Goal: Information Seeking & Learning: Learn about a topic

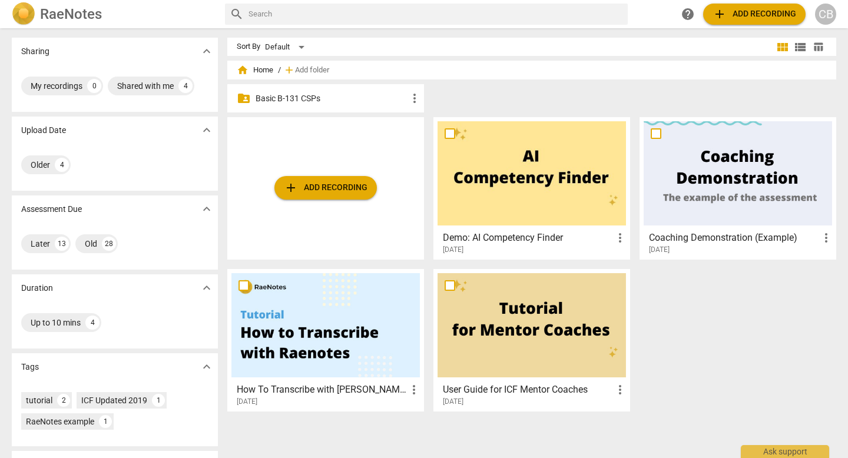
click at [297, 101] on p "Basic B-131 CSPs" at bounding box center [331, 98] width 152 height 12
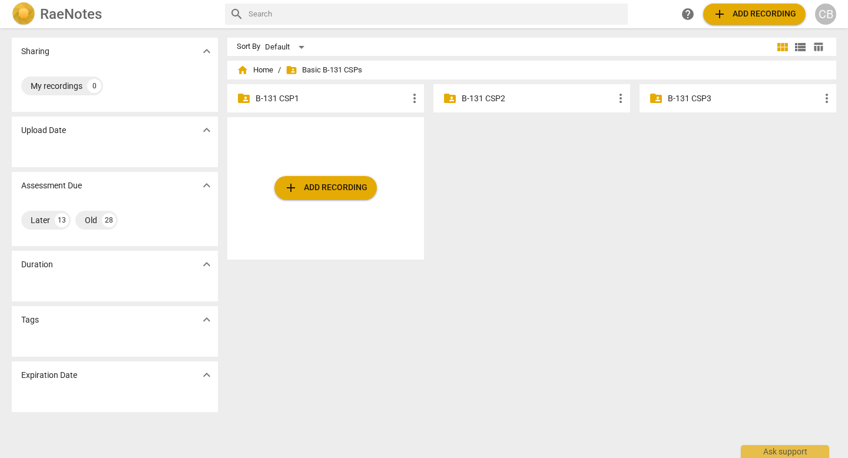
click at [477, 101] on p "B-131 CSP2" at bounding box center [537, 98] width 152 height 12
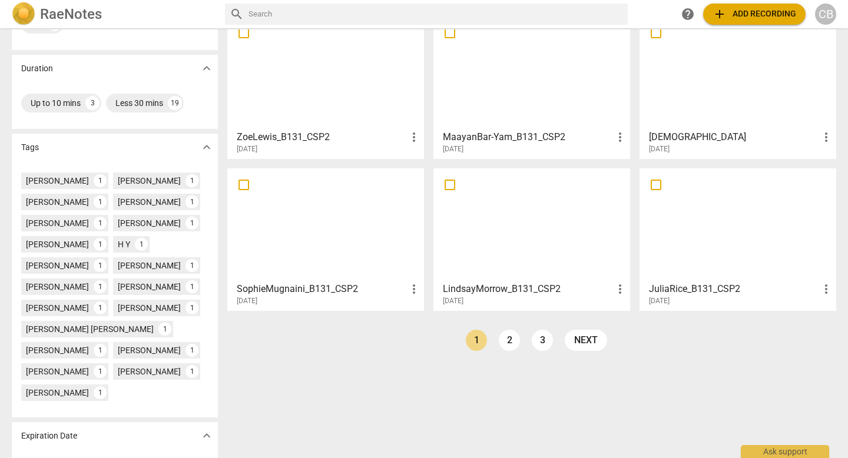
scroll to position [263, 0]
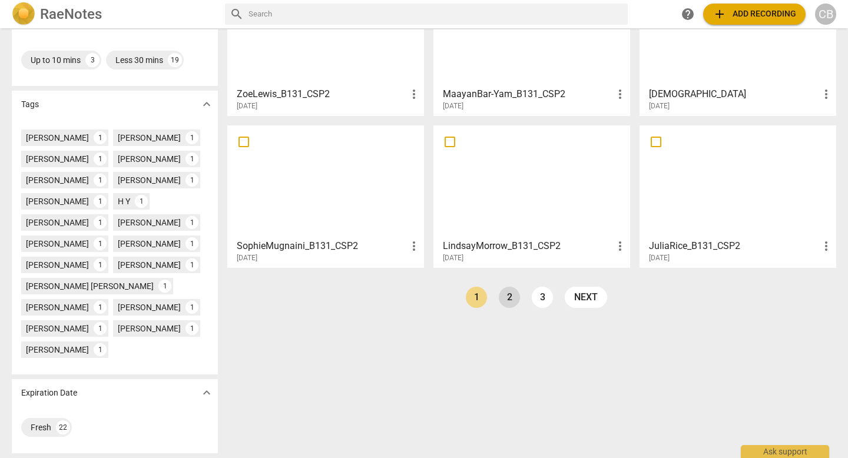
click at [502, 301] on link "2" at bounding box center [509, 297] width 21 height 21
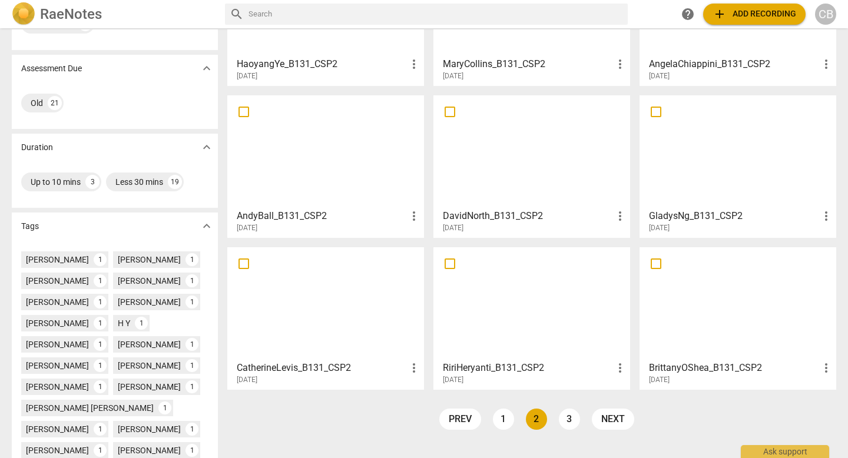
scroll to position [151, 0]
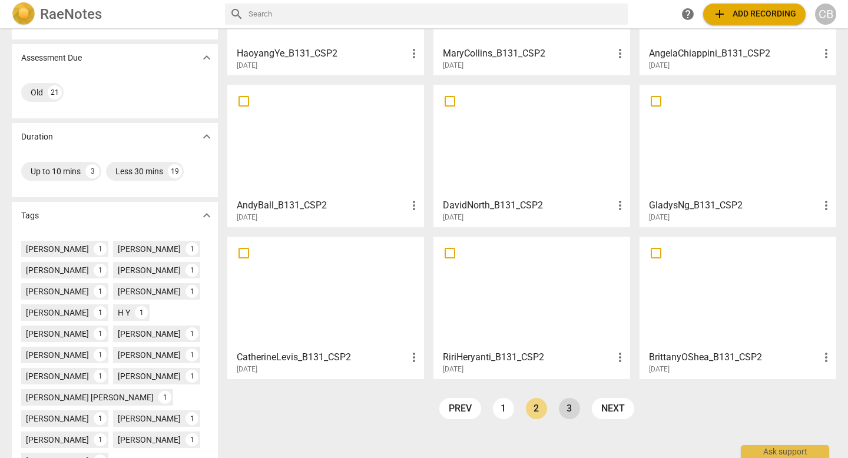
click at [563, 413] on link "3" at bounding box center [569, 408] width 21 height 21
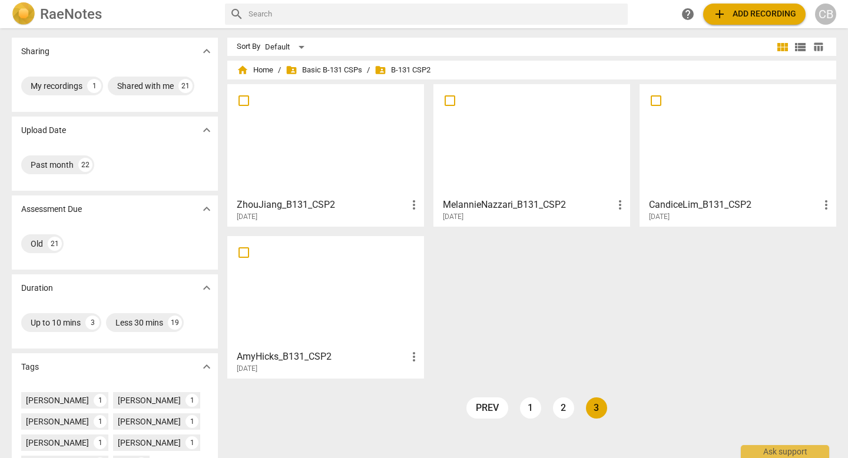
click at [600, 411] on link "3" at bounding box center [596, 407] width 21 height 21
click at [560, 407] on link "2" at bounding box center [563, 407] width 21 height 21
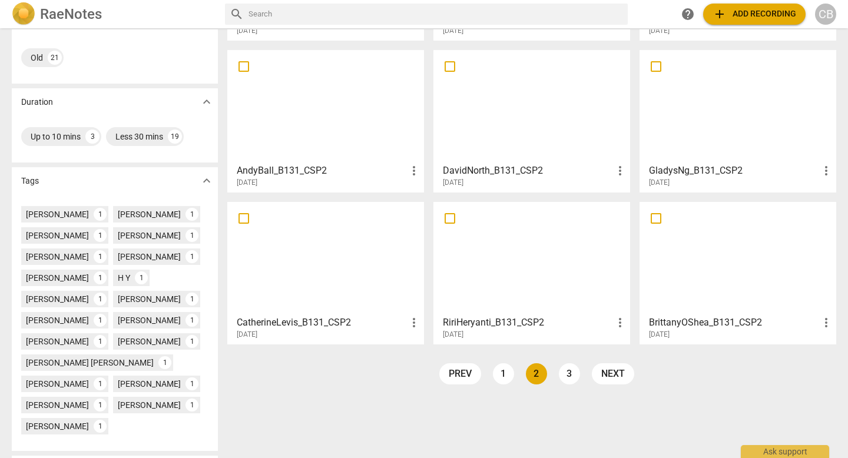
scroll to position [189, 0]
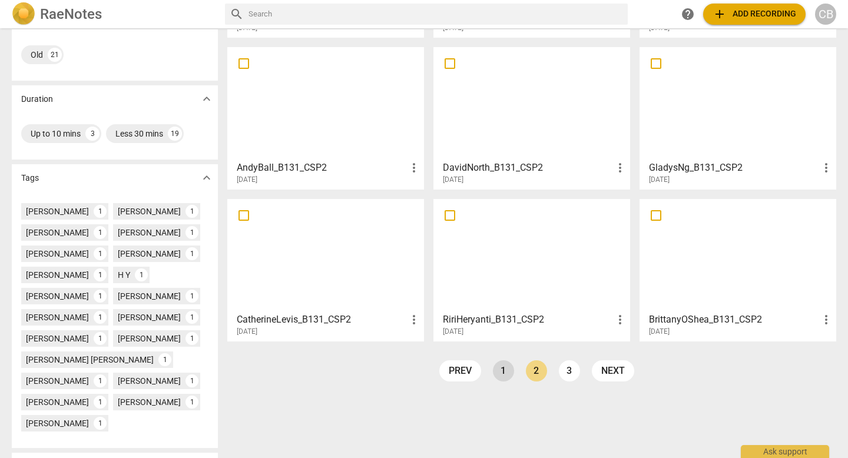
click at [500, 372] on link "1" at bounding box center [503, 370] width 21 height 21
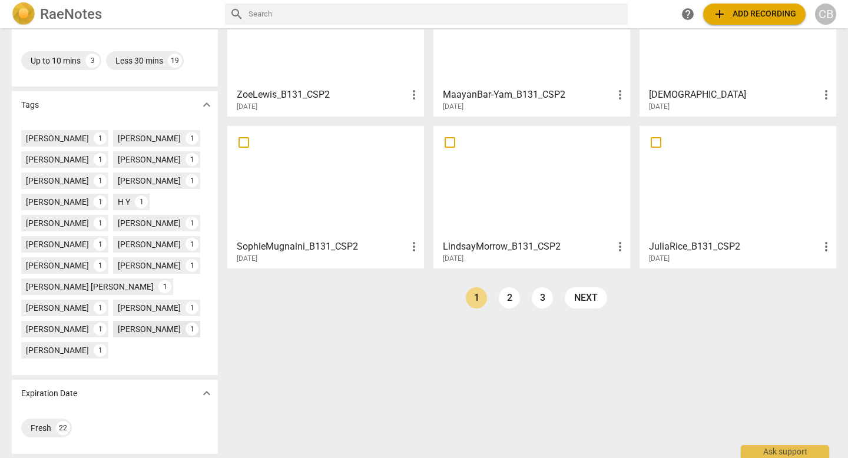
scroll to position [263, 0]
click at [44, 426] on div "Fresh" at bounding box center [41, 427] width 21 height 12
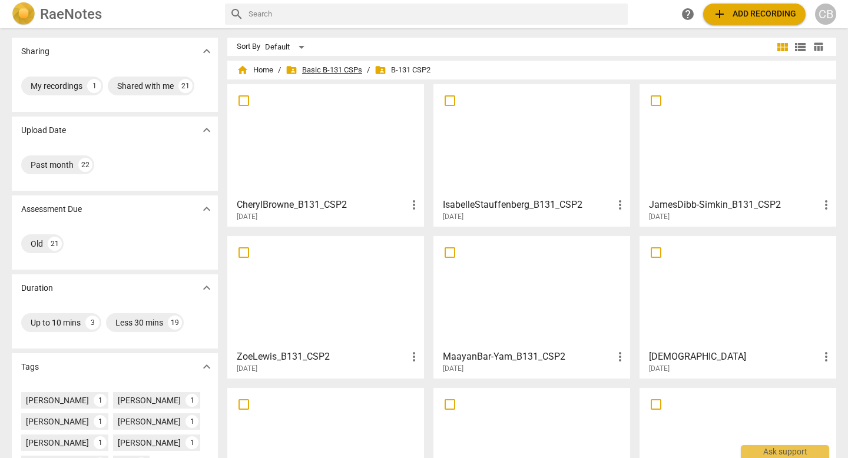
click at [307, 67] on span "folder_shared Basic B-131 CSPs" at bounding box center [323, 70] width 77 height 12
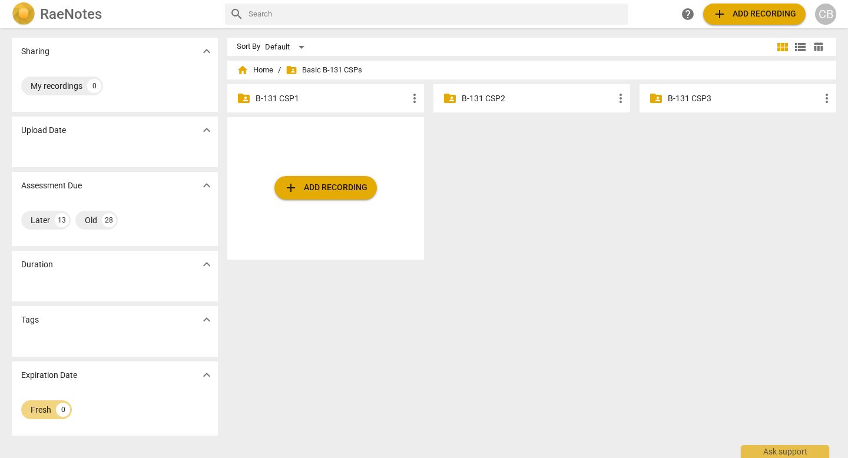
click at [692, 94] on p "B-131 CSP3" at bounding box center [743, 98] width 152 height 12
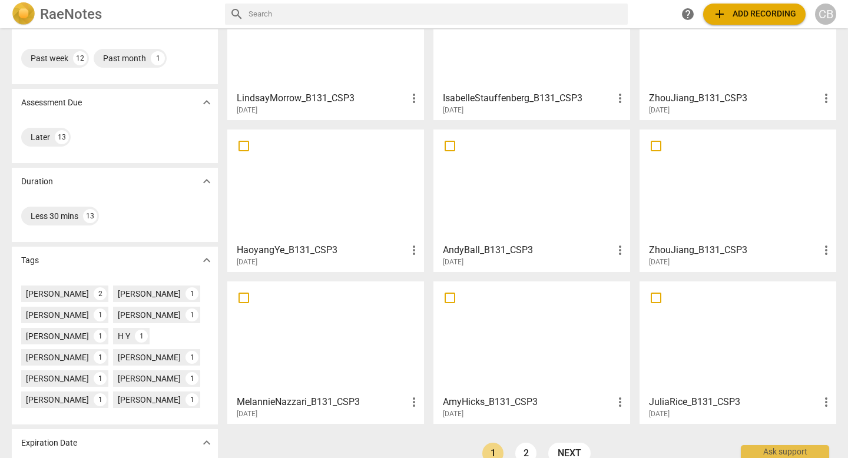
scroll to position [157, 0]
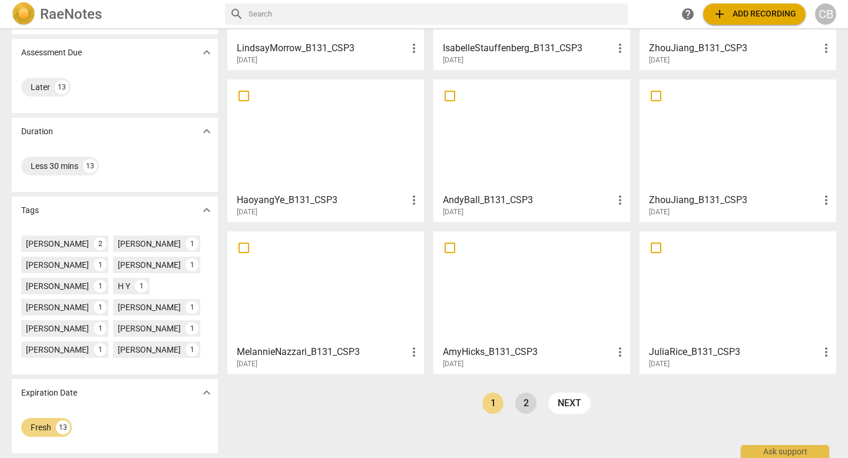
click at [517, 410] on link "2" at bounding box center [525, 403] width 21 height 21
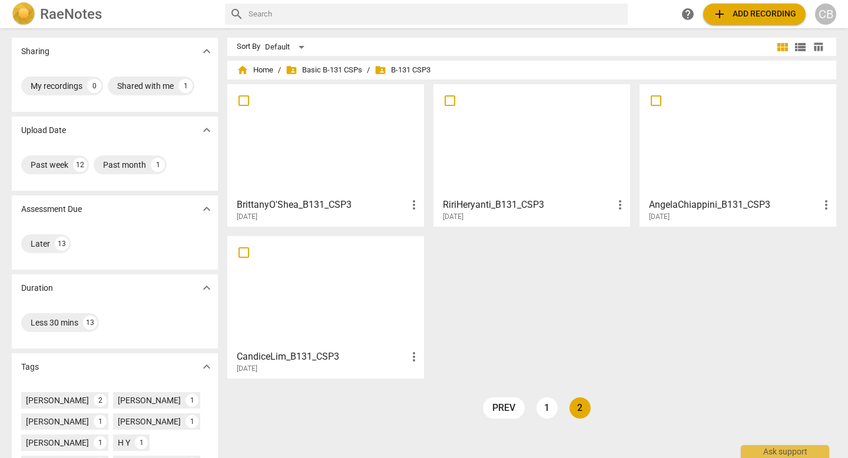
click at [584, 409] on link "2" at bounding box center [579, 407] width 21 height 21
click at [321, 69] on span "folder_shared Basic B-131 CSPs" at bounding box center [323, 70] width 77 height 12
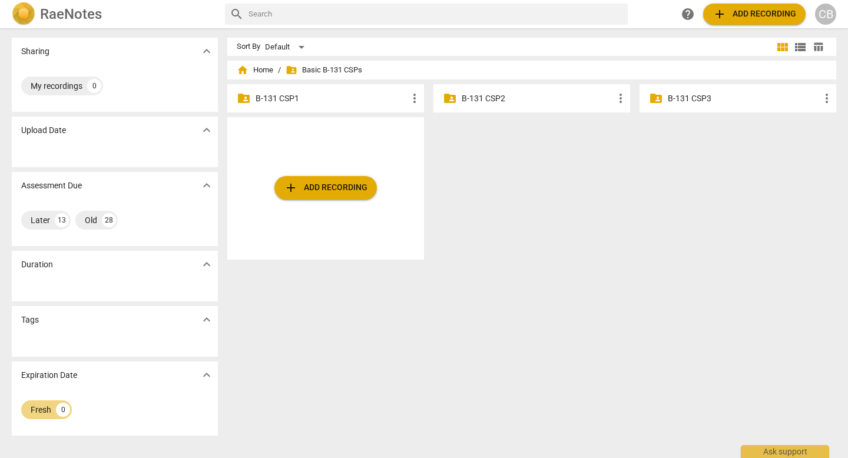
click at [297, 98] on p "B-131 CSP1" at bounding box center [331, 98] width 152 height 12
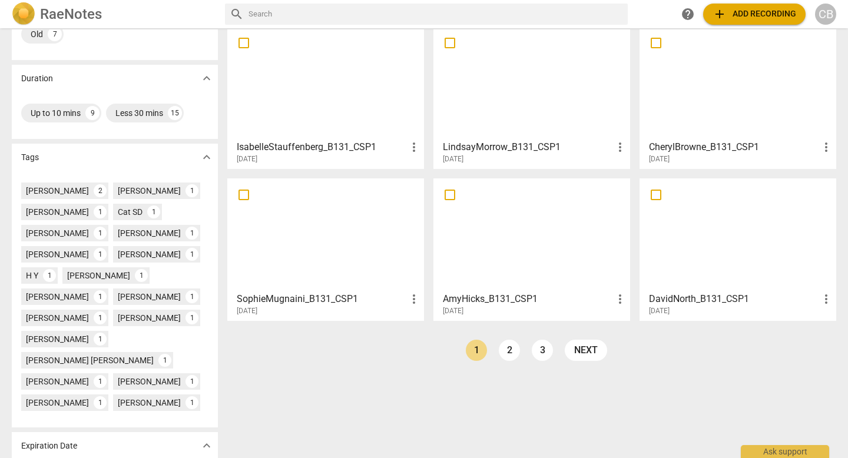
scroll to position [211, 0]
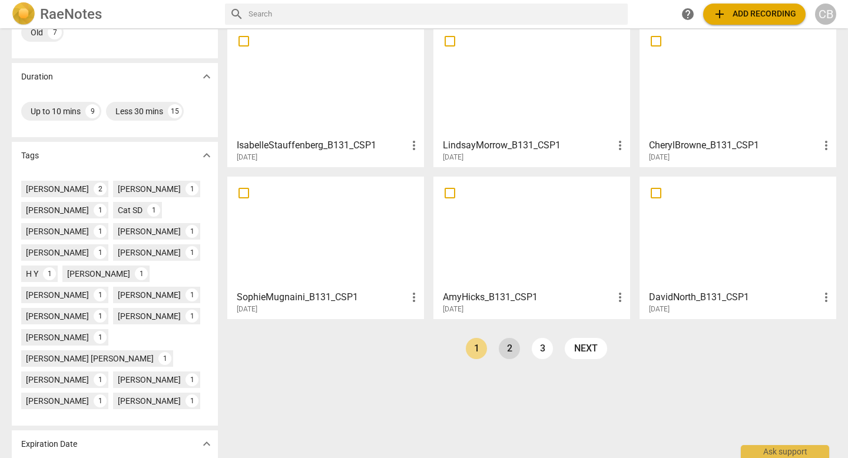
click at [506, 357] on link "2" at bounding box center [509, 348] width 21 height 21
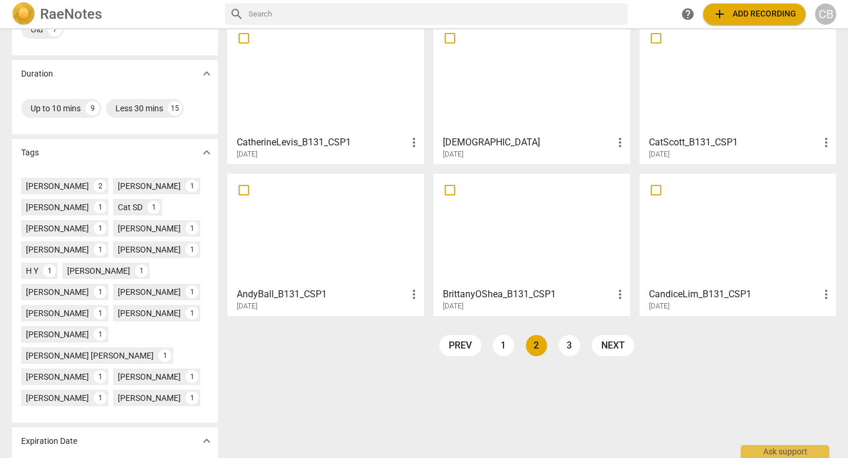
scroll to position [241, 0]
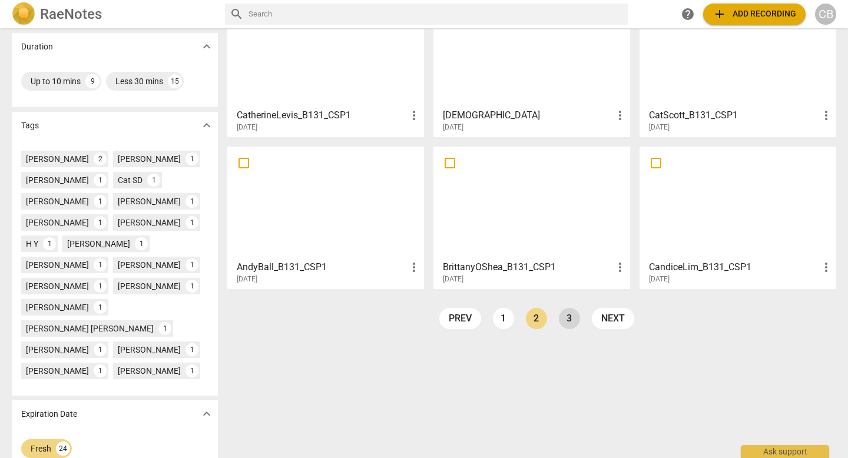
click at [566, 320] on link "3" at bounding box center [569, 318] width 21 height 21
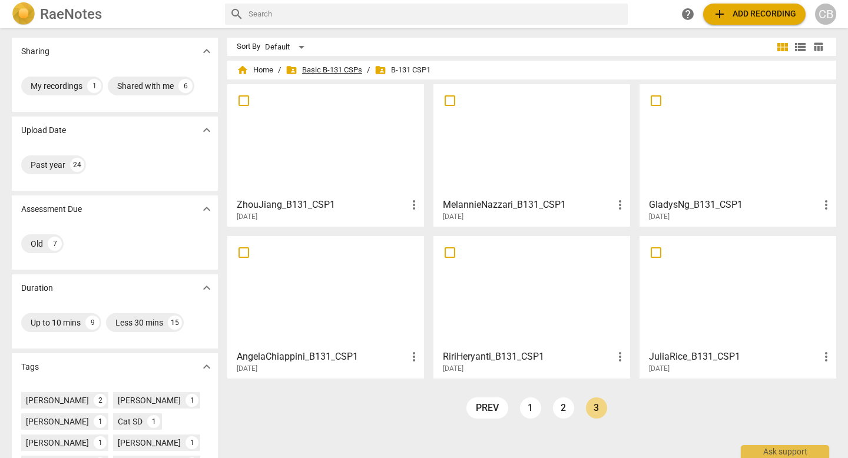
click at [337, 68] on span "folder_shared Basic B-131 CSPs" at bounding box center [323, 70] width 77 height 12
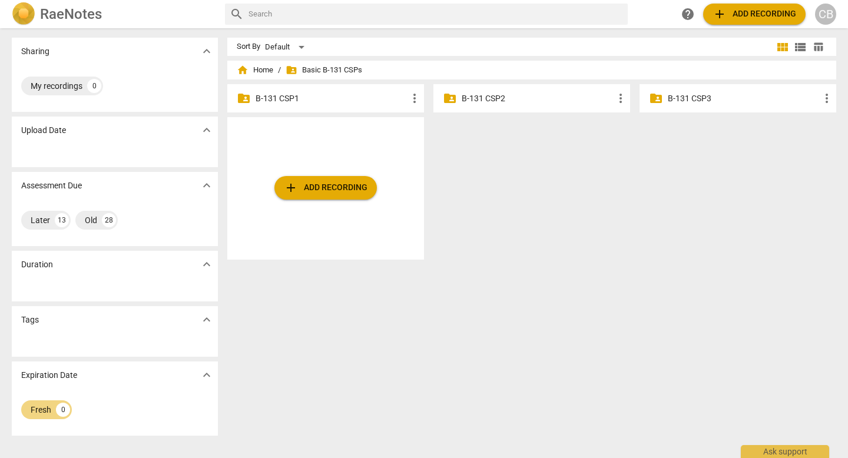
click at [497, 101] on p "B-131 CSP2" at bounding box center [537, 98] width 152 height 12
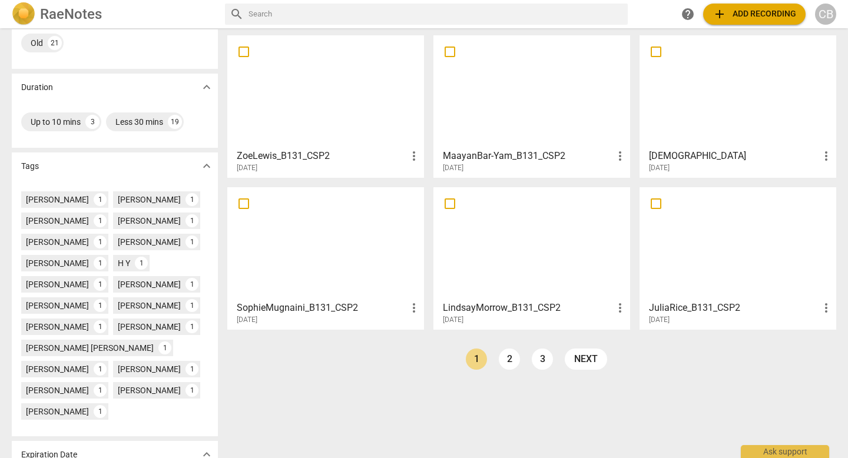
scroll to position [202, 0]
click at [501, 363] on link "2" at bounding box center [509, 357] width 21 height 21
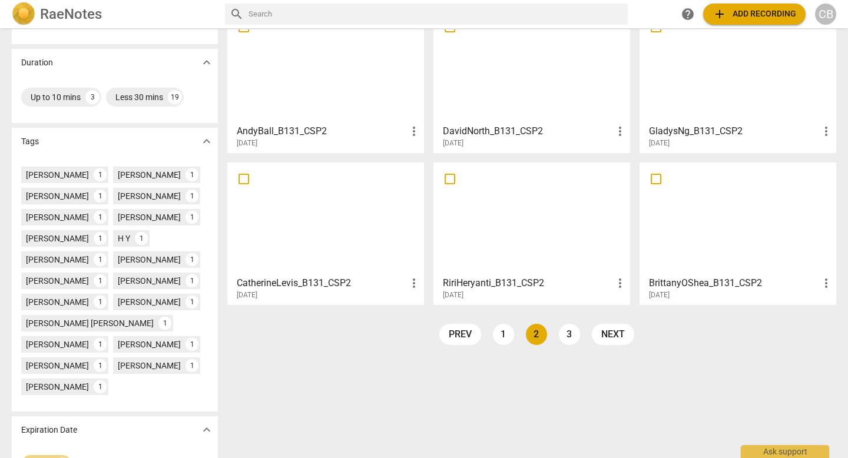
scroll to position [230, 0]
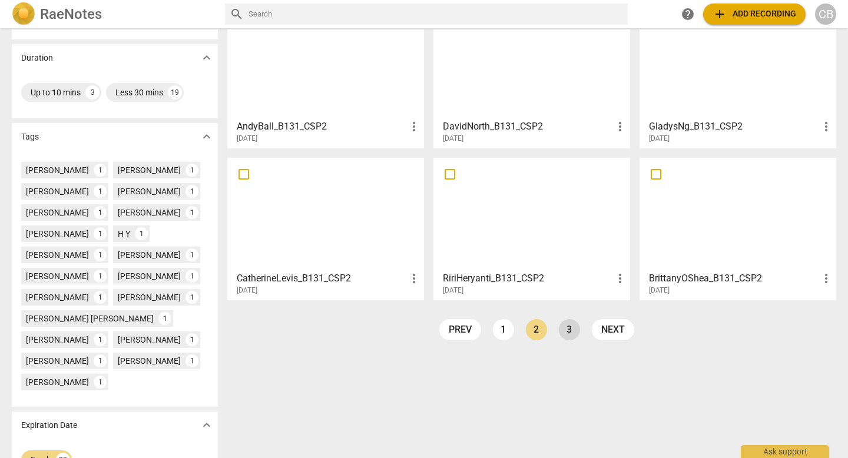
click at [568, 333] on link "3" at bounding box center [569, 329] width 21 height 21
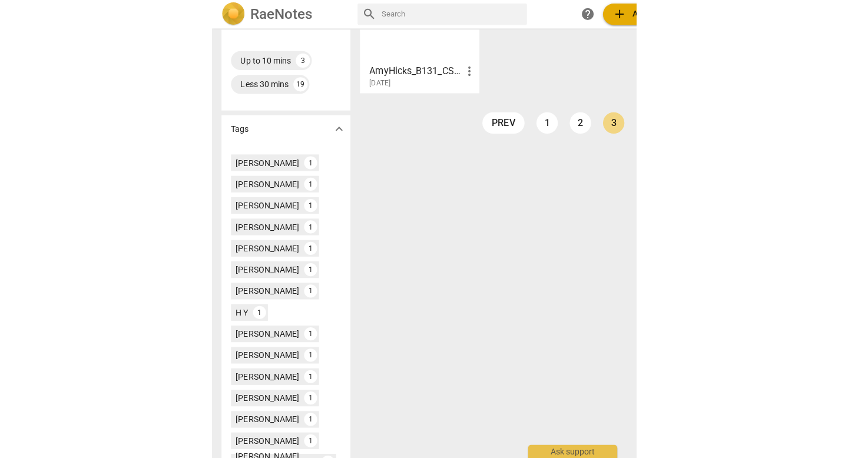
scroll to position [263, 0]
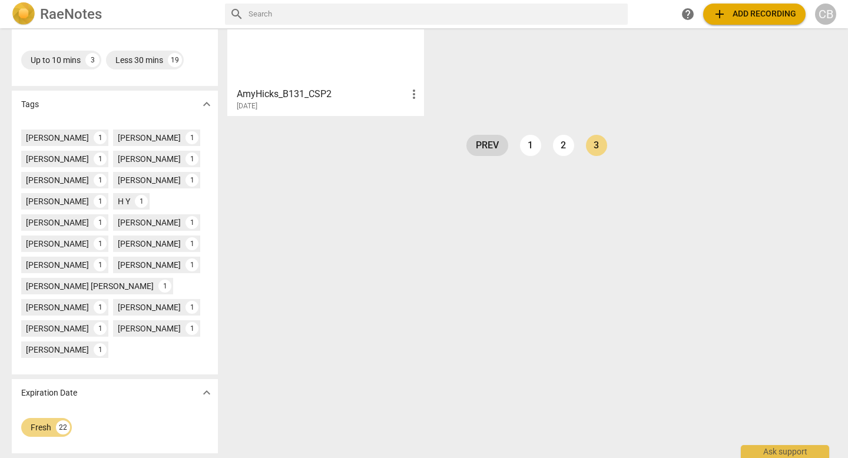
click at [485, 150] on link "prev" at bounding box center [487, 145] width 42 height 21
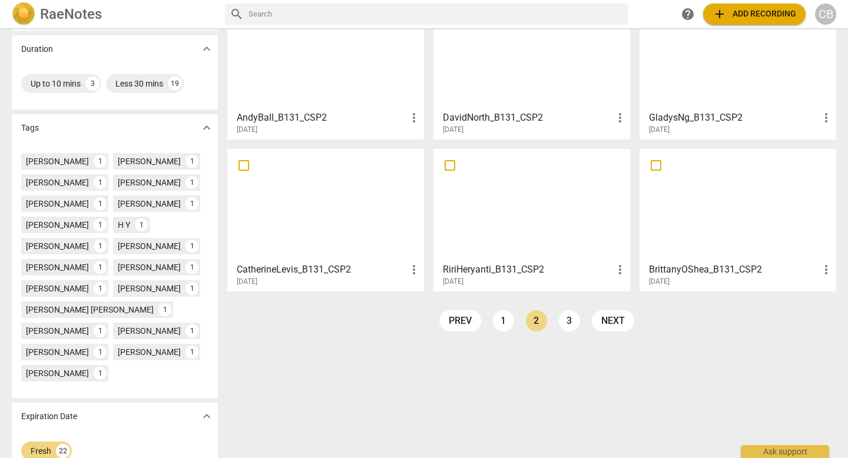
scroll to position [240, 0]
click at [499, 320] on link "1" at bounding box center [503, 319] width 21 height 21
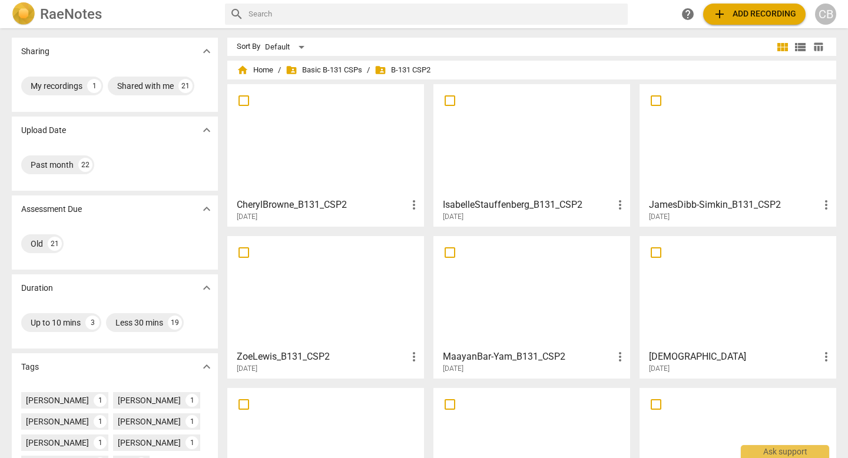
click at [516, 292] on div at bounding box center [531, 292] width 188 height 104
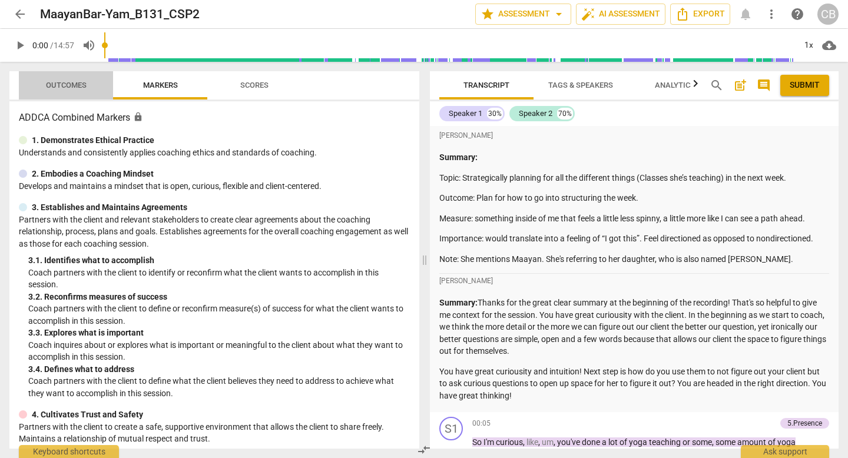
click at [80, 83] on span "Outcomes" at bounding box center [66, 85] width 41 height 9
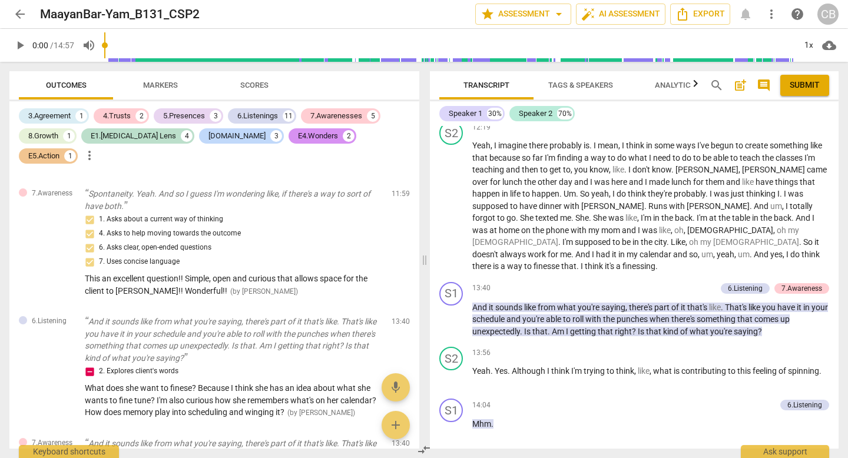
scroll to position [3375, 0]
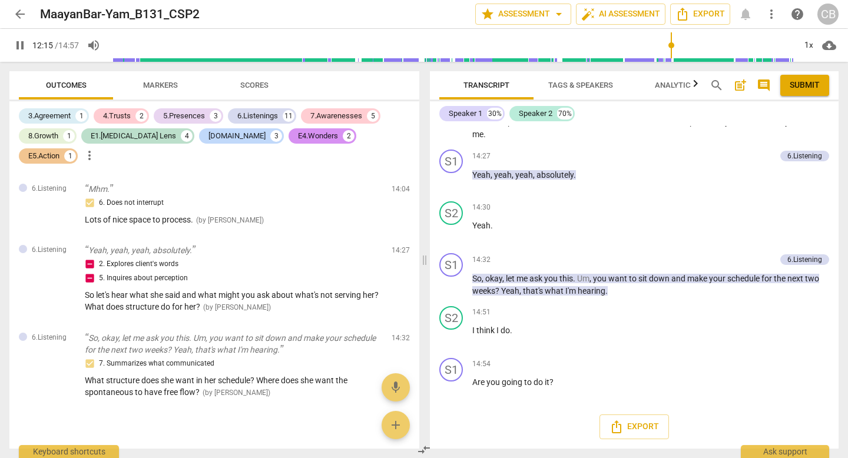
scroll to position [2642, 0]
type input "750"
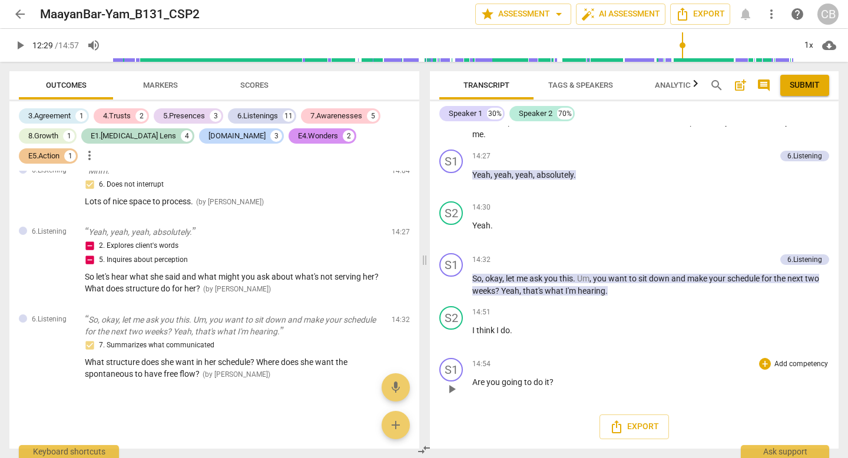
scroll to position [4089, 0]
click at [19, 15] on span "arrow_back" at bounding box center [20, 14] width 14 height 14
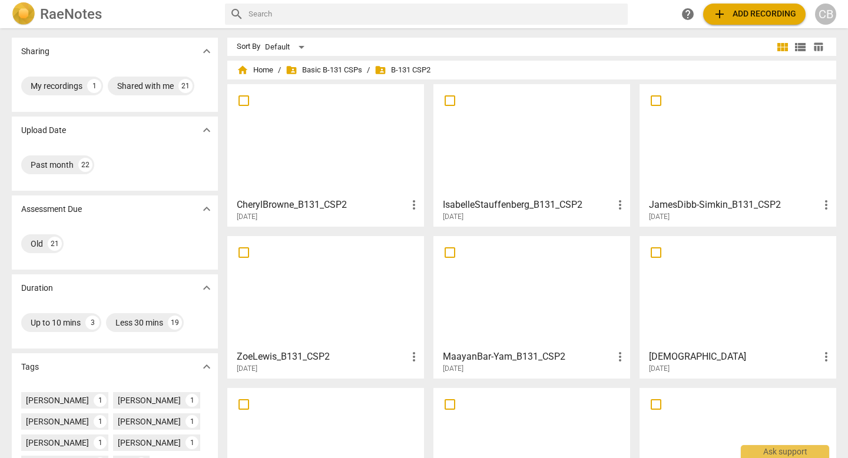
click at [561, 144] on div at bounding box center [531, 140] width 188 height 104
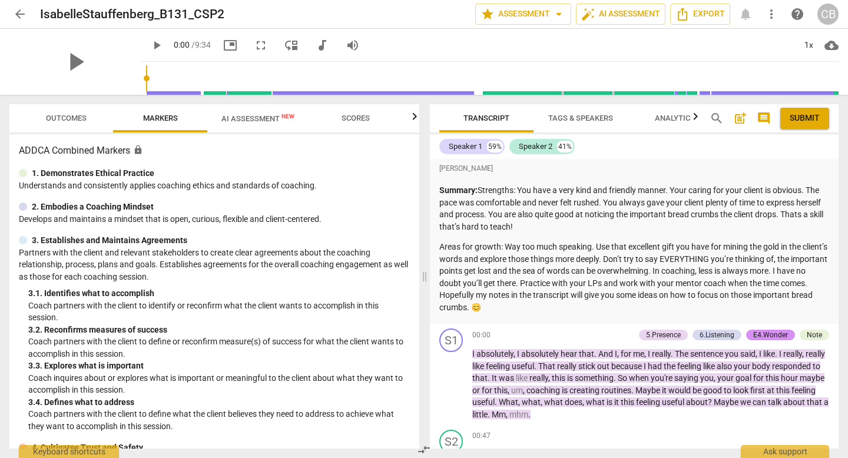
click at [65, 114] on span "Outcomes" at bounding box center [66, 118] width 41 height 9
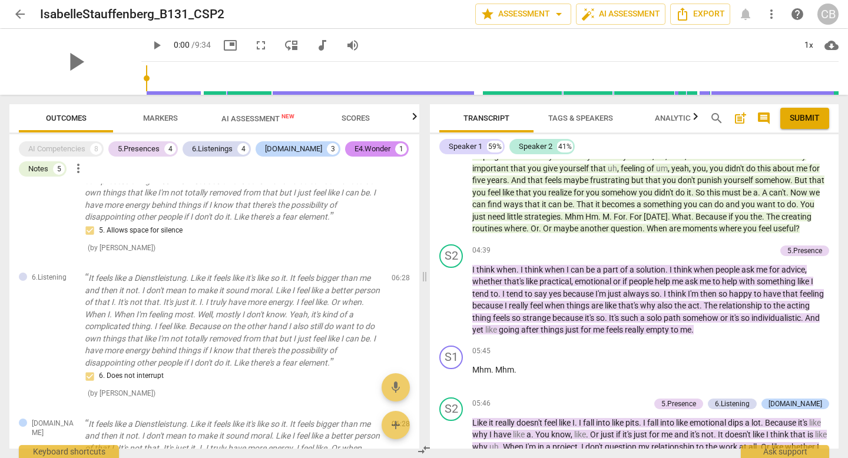
scroll to position [2060, 0]
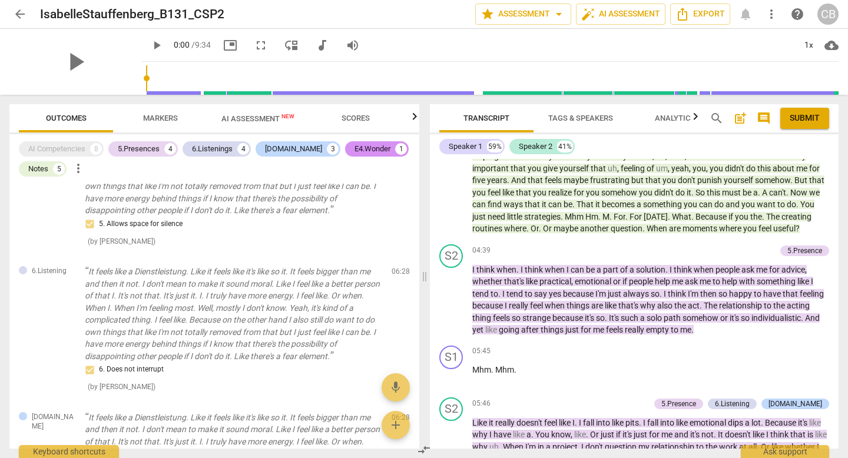
drag, startPoint x: 197, startPoint y: 293, endPoint x: 319, endPoint y: 371, distance: 145.3
copy span ""So I'm hearing that you need both alone time and people time, do I have that c…"
